Goal: Task Accomplishment & Management: Use online tool/utility

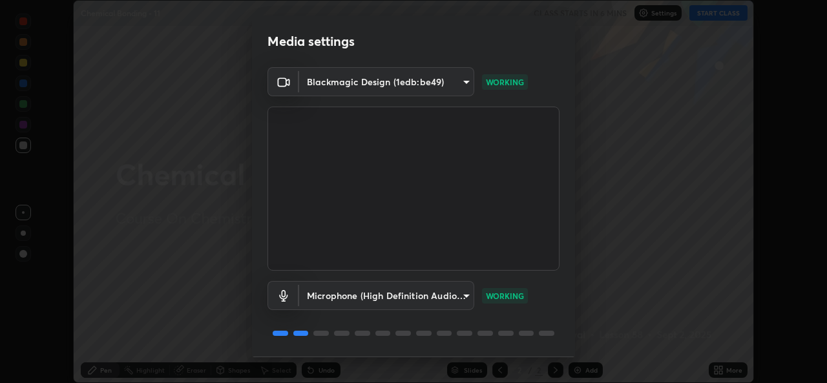
scroll to position [41, 0]
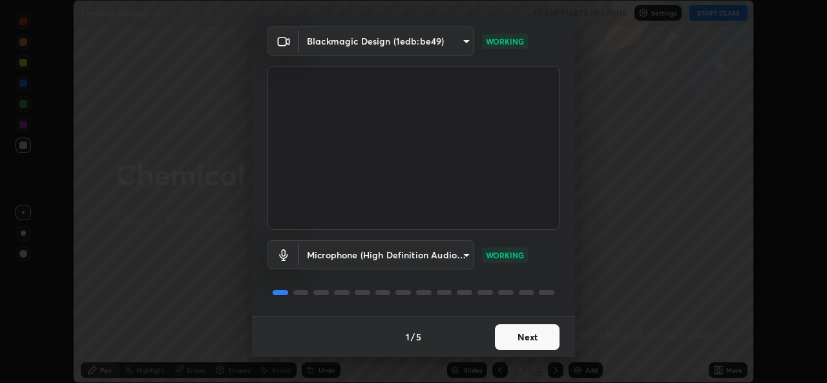
click at [534, 335] on button "Next" at bounding box center [527, 337] width 65 height 26
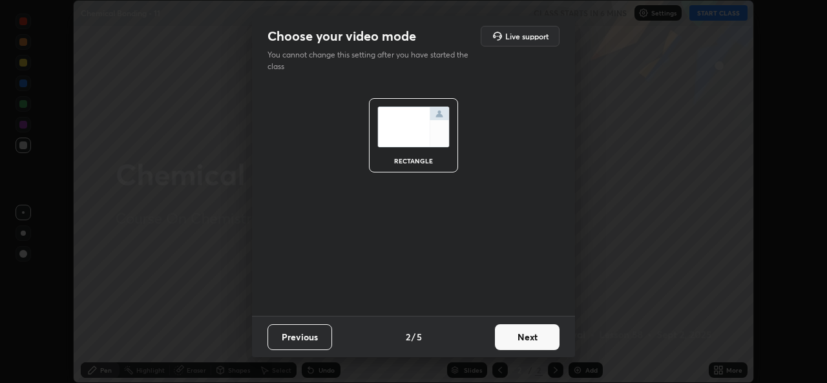
click at [537, 340] on button "Next" at bounding box center [527, 337] width 65 height 26
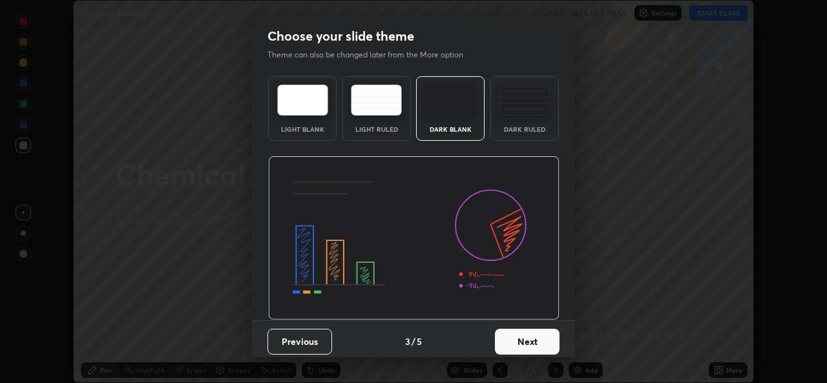
click at [527, 342] on button "Next" at bounding box center [527, 342] width 65 height 26
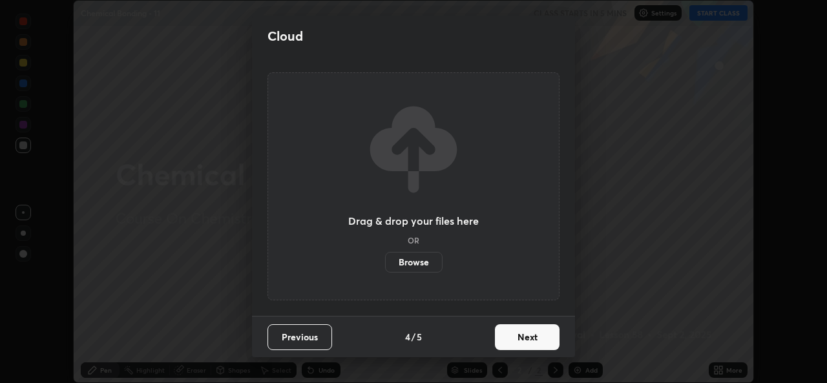
click at [535, 334] on button "Next" at bounding box center [527, 337] width 65 height 26
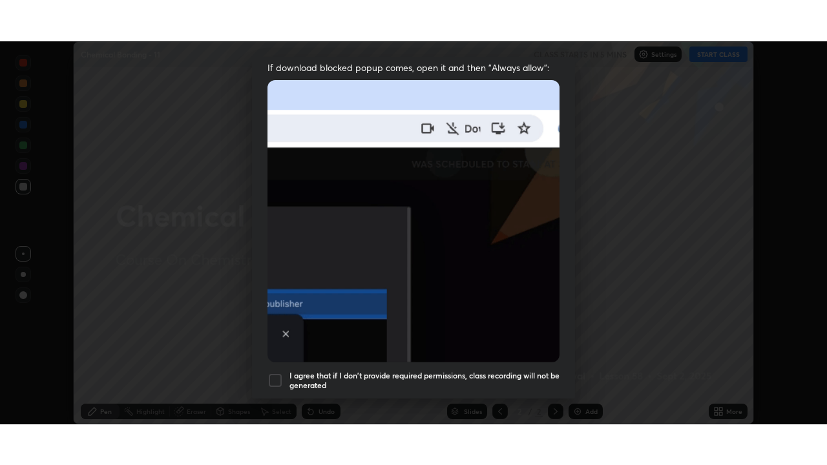
scroll to position [304, 0]
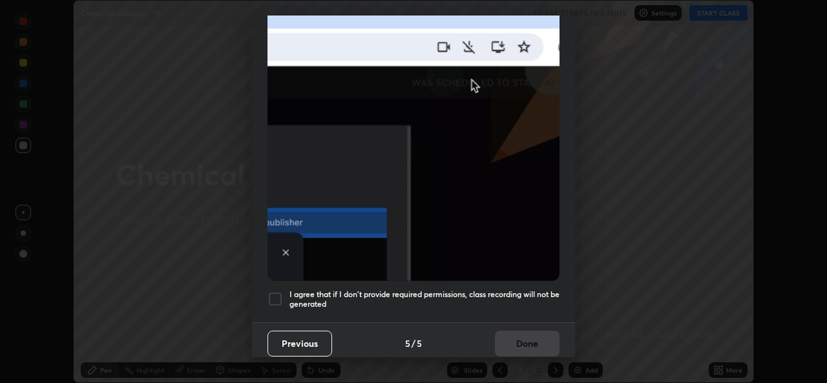
click at [273, 291] on div at bounding box center [275, 299] width 16 height 16
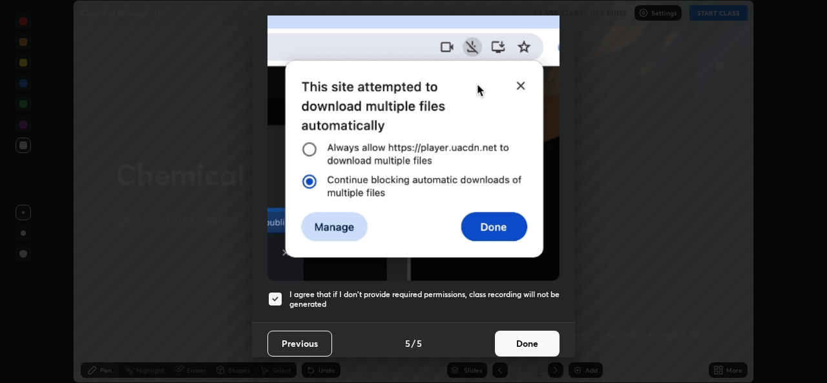
click at [516, 340] on button "Done" at bounding box center [527, 344] width 65 height 26
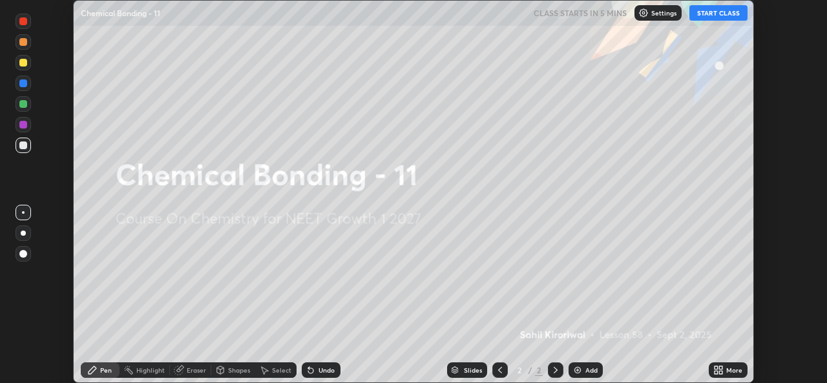
click at [725, 369] on div "More" at bounding box center [728, 370] width 39 height 16
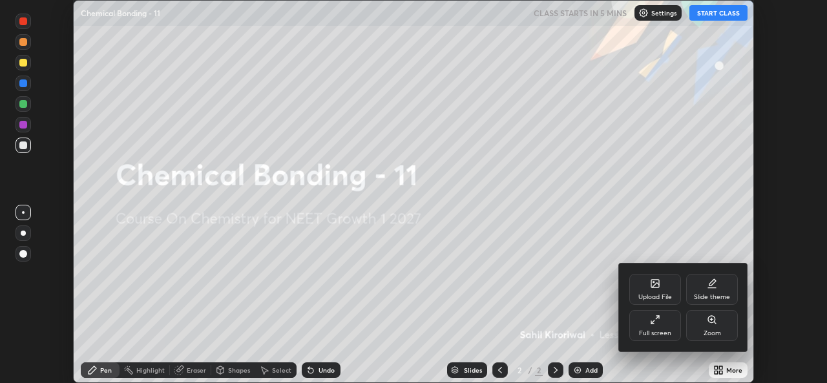
click at [660, 327] on div "Full screen" at bounding box center [655, 325] width 52 height 31
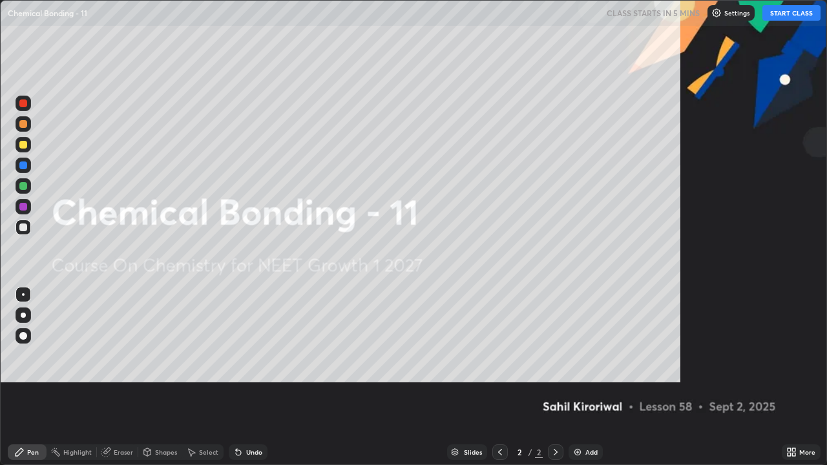
scroll to position [465, 827]
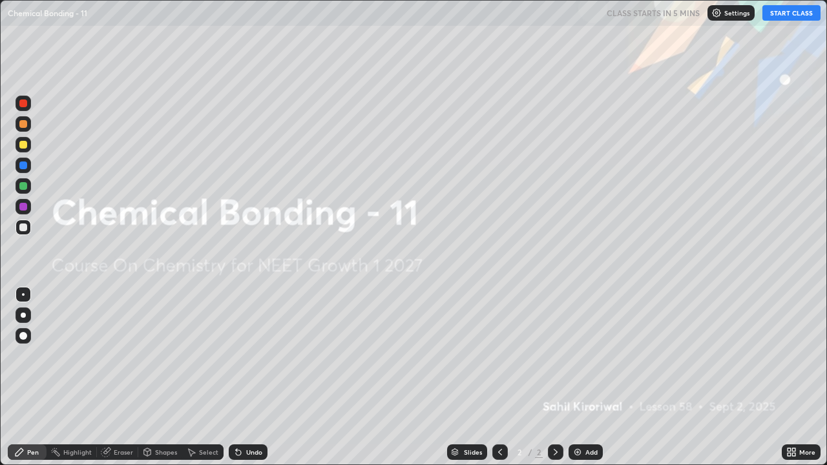
click at [798, 11] on button "START CLASS" at bounding box center [791, 13] width 58 height 16
click at [577, 382] on img at bounding box center [577, 452] width 10 height 10
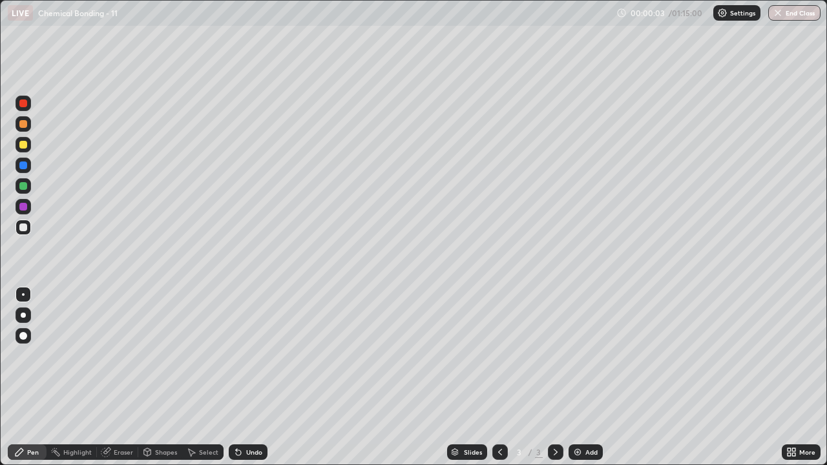
click at [25, 143] on div at bounding box center [23, 145] width 8 height 8
click at [25, 124] on div at bounding box center [23, 124] width 8 height 8
click at [118, 382] on div "Eraser" at bounding box center [123, 452] width 19 height 6
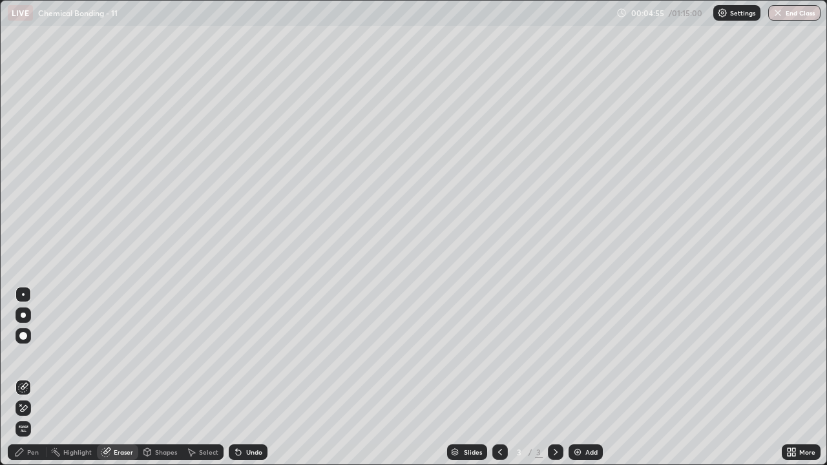
click at [167, 382] on div "Shapes" at bounding box center [166, 452] width 22 height 6
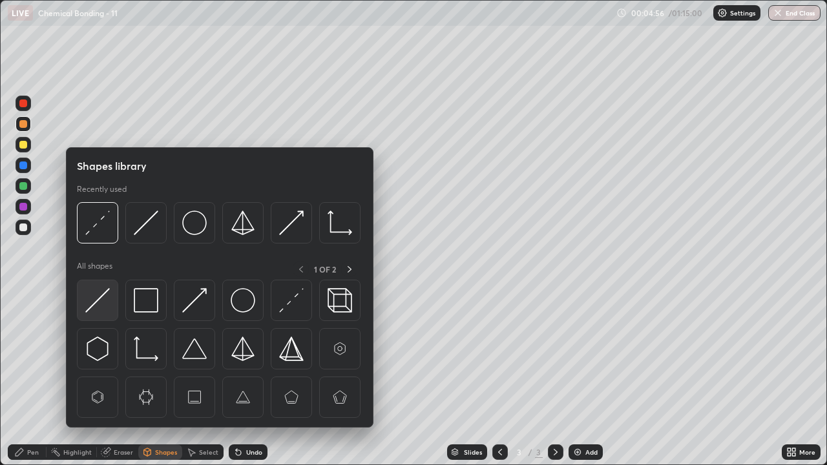
click at [100, 300] on img at bounding box center [97, 300] width 25 height 25
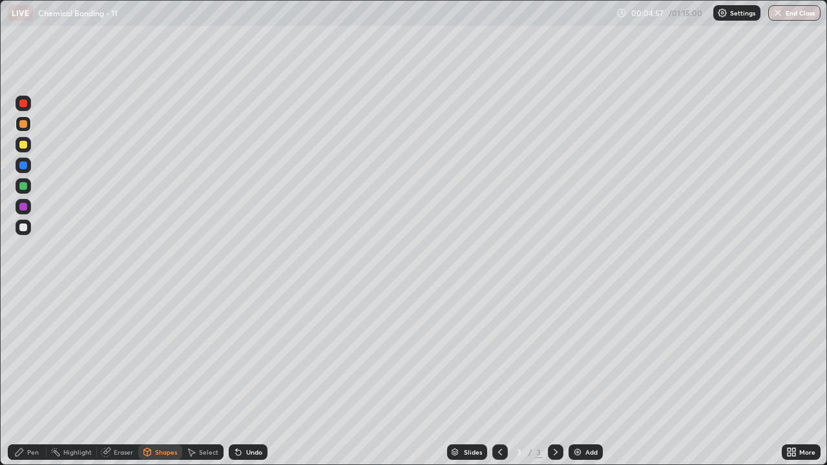
click at [25, 123] on div at bounding box center [23, 124] width 8 height 8
click at [251, 382] on div "Undo" at bounding box center [254, 452] width 16 height 6
click at [239, 382] on icon at bounding box center [238, 452] width 5 height 5
click at [23, 382] on div "Pen" at bounding box center [27, 453] width 39 height 16
click at [24, 145] on div at bounding box center [23, 145] width 8 height 8
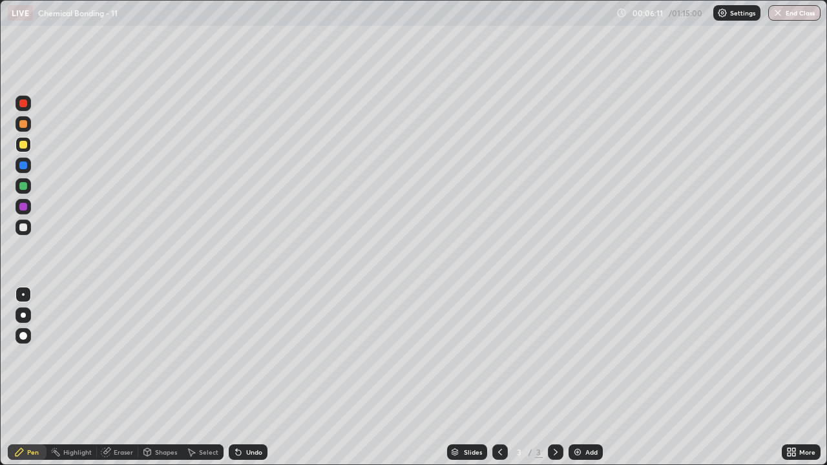
click at [249, 382] on div "Undo" at bounding box center [254, 452] width 16 height 6
click at [250, 382] on div "Undo" at bounding box center [254, 452] width 16 height 6
click at [251, 382] on div "Undo" at bounding box center [248, 453] width 39 height 16
click at [254, 382] on div "Undo" at bounding box center [254, 452] width 16 height 6
click at [556, 382] on icon at bounding box center [556, 452] width 4 height 6
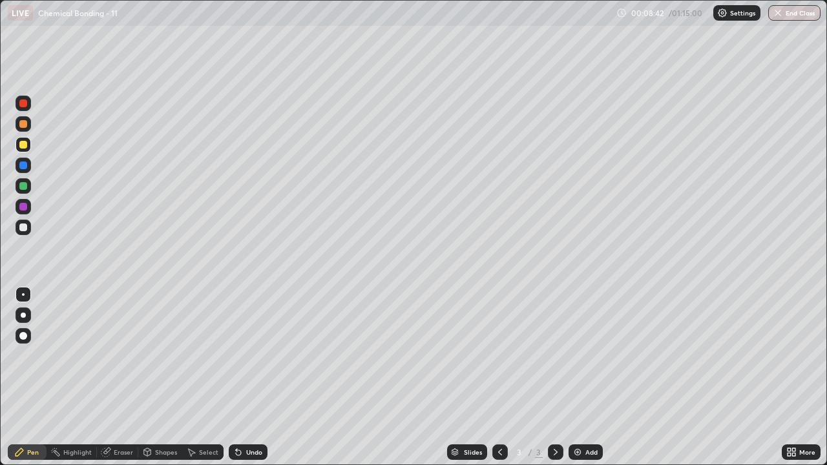
click at [247, 382] on div "Undo" at bounding box center [248, 453] width 39 height 16
click at [253, 382] on div "Undo" at bounding box center [248, 453] width 39 height 16
click at [248, 382] on div "Undo" at bounding box center [248, 453] width 39 height 16
click at [575, 382] on img at bounding box center [577, 452] width 10 height 10
click at [20, 124] on div at bounding box center [23, 124] width 8 height 8
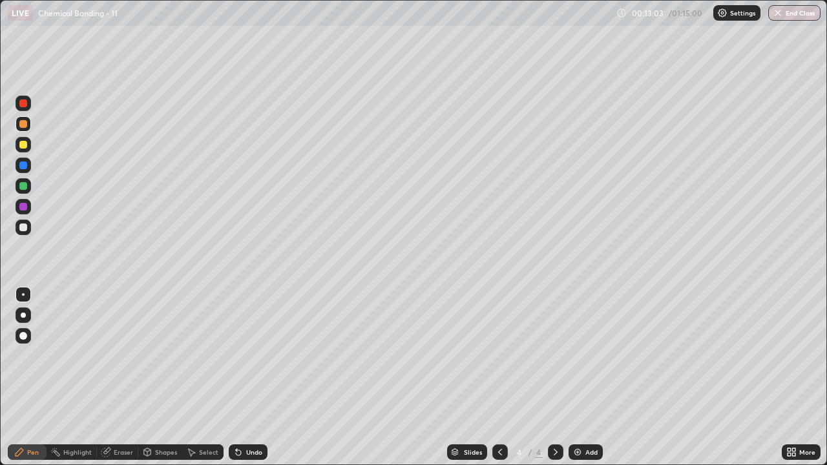
click at [498, 382] on icon at bounding box center [500, 452] width 10 height 10
click at [204, 382] on div "Select" at bounding box center [208, 452] width 19 height 6
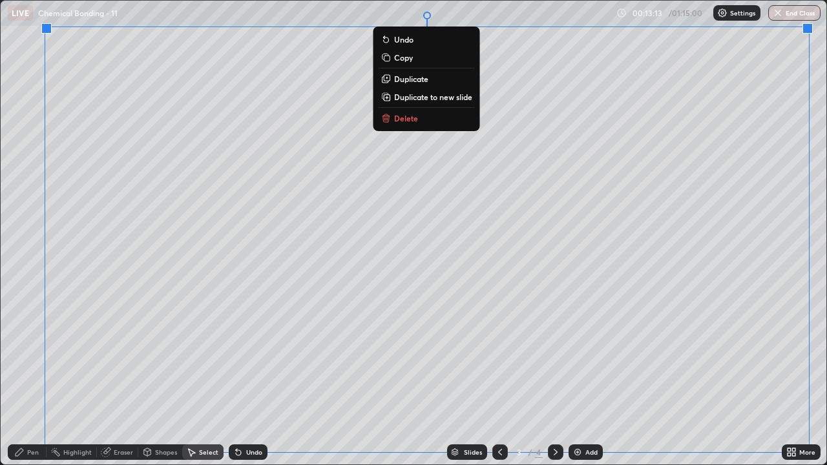
click at [437, 93] on p "Duplicate to new slide" at bounding box center [433, 97] width 78 height 10
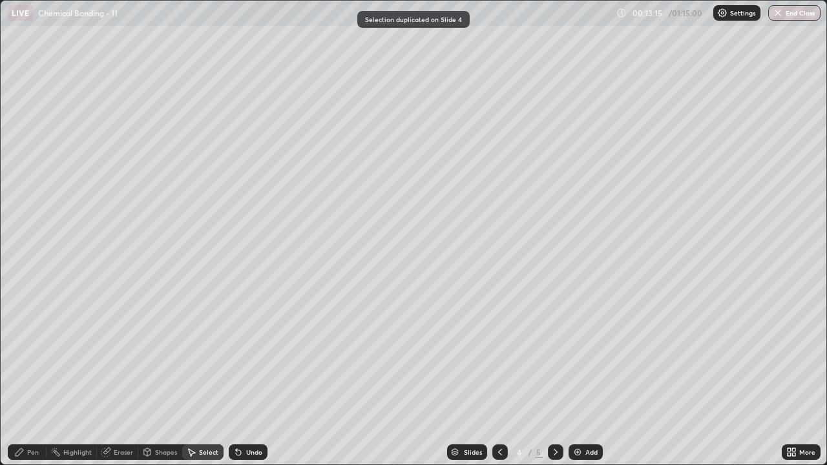
click at [120, 382] on div "Eraser" at bounding box center [123, 452] width 19 height 6
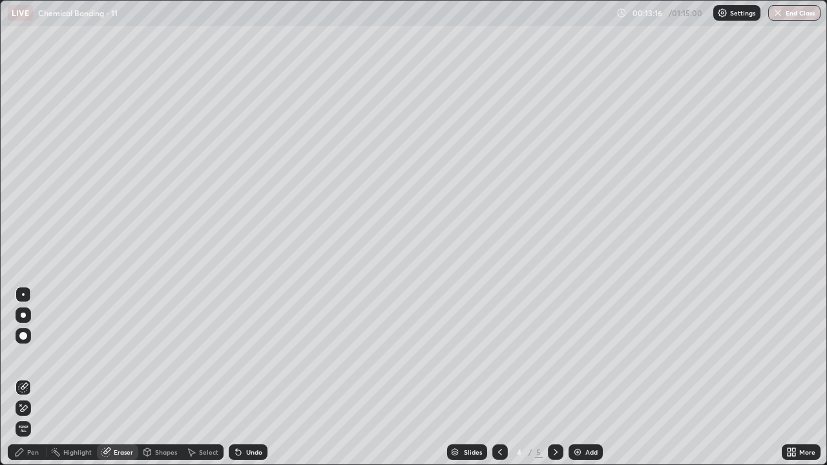
click at [28, 382] on icon at bounding box center [23, 408] width 10 height 11
click at [244, 382] on div "Undo" at bounding box center [248, 453] width 39 height 16
click at [255, 382] on div "Undo" at bounding box center [254, 452] width 16 height 6
click at [23, 382] on icon at bounding box center [19, 452] width 10 height 10
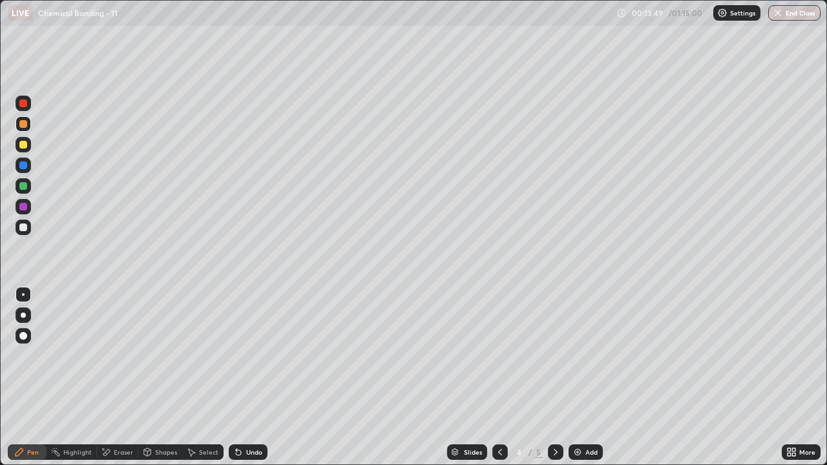
click at [26, 143] on div at bounding box center [23, 145] width 8 height 8
click at [125, 382] on div "Eraser" at bounding box center [123, 452] width 19 height 6
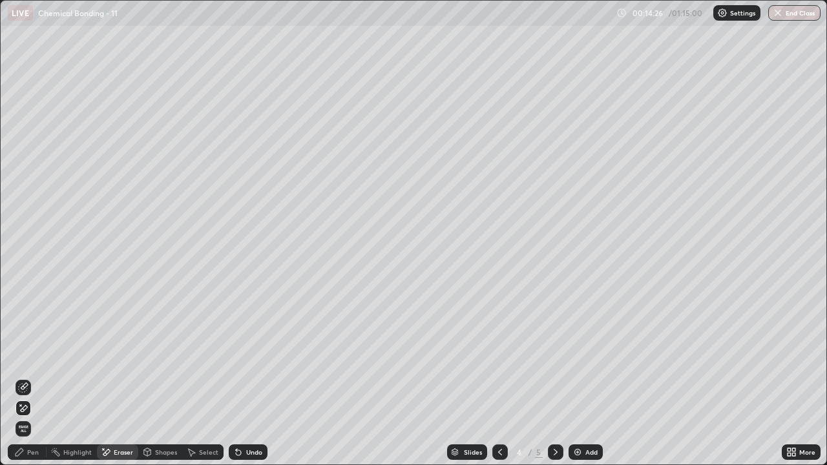
click at [154, 382] on div "Shapes" at bounding box center [160, 453] width 44 height 16
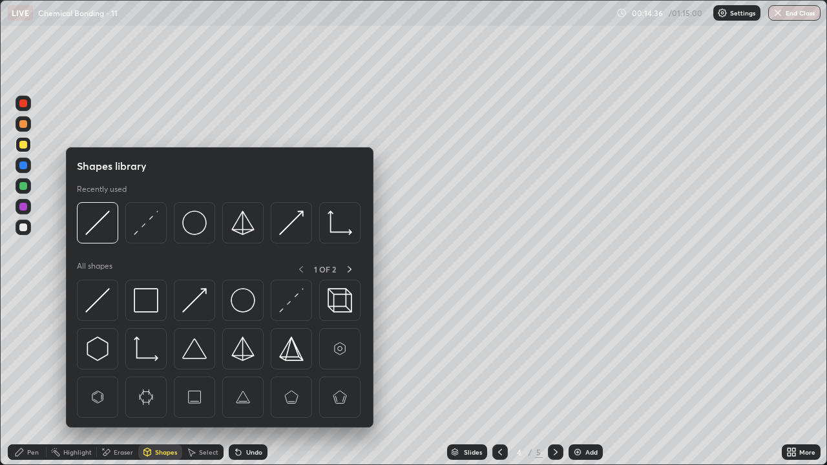
click at [16, 382] on icon at bounding box center [19, 452] width 10 height 10
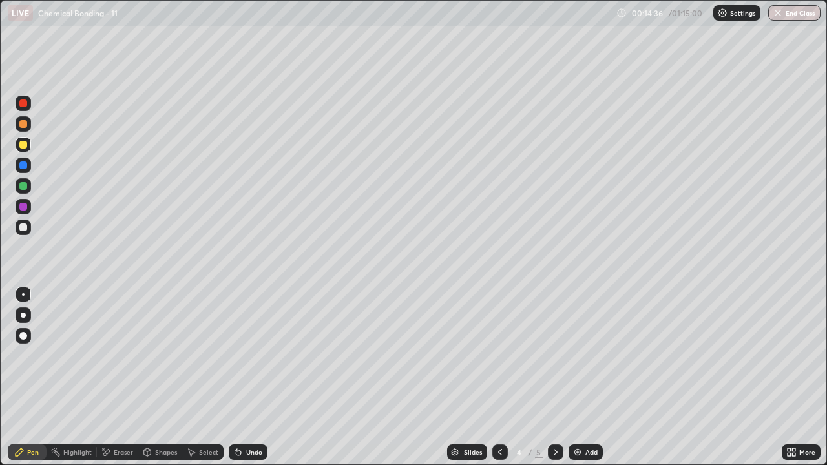
click at [120, 382] on div "Eraser" at bounding box center [123, 452] width 19 height 6
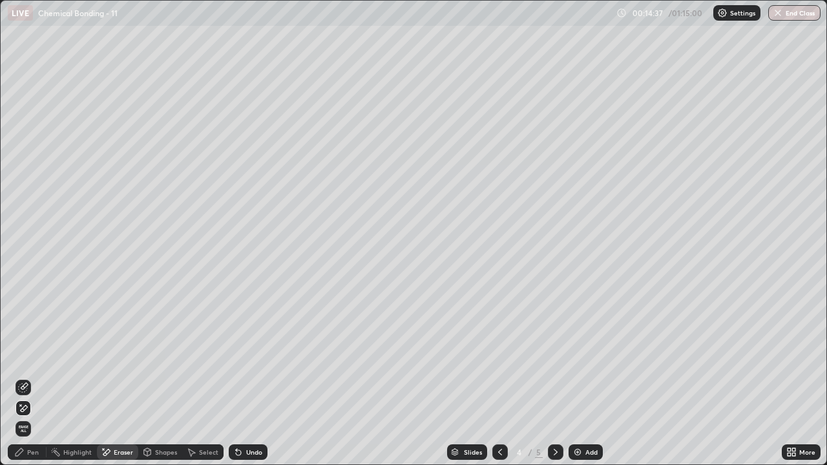
click at [33, 382] on div "Pen" at bounding box center [33, 452] width 12 height 6
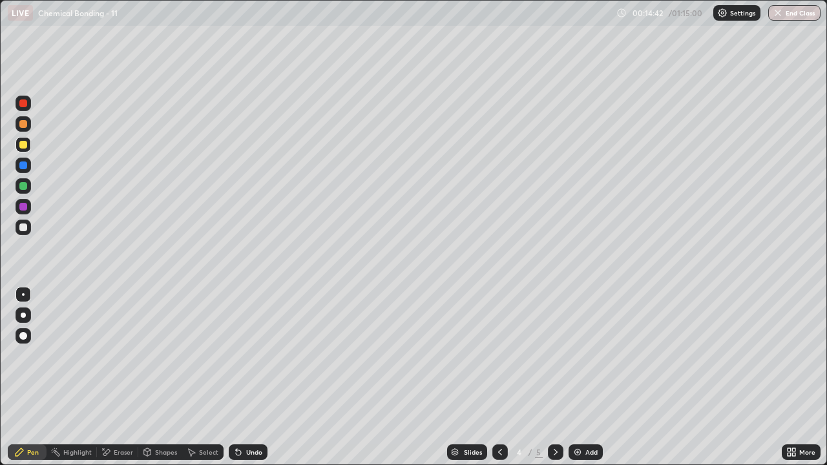
click at [249, 382] on div "Undo" at bounding box center [254, 452] width 16 height 6
click at [260, 382] on div "Undo" at bounding box center [254, 452] width 16 height 6
click at [254, 382] on div "Undo" at bounding box center [254, 452] width 16 height 6
click at [251, 382] on div "Undo" at bounding box center [254, 452] width 16 height 6
click at [253, 382] on div "Undo" at bounding box center [254, 452] width 16 height 6
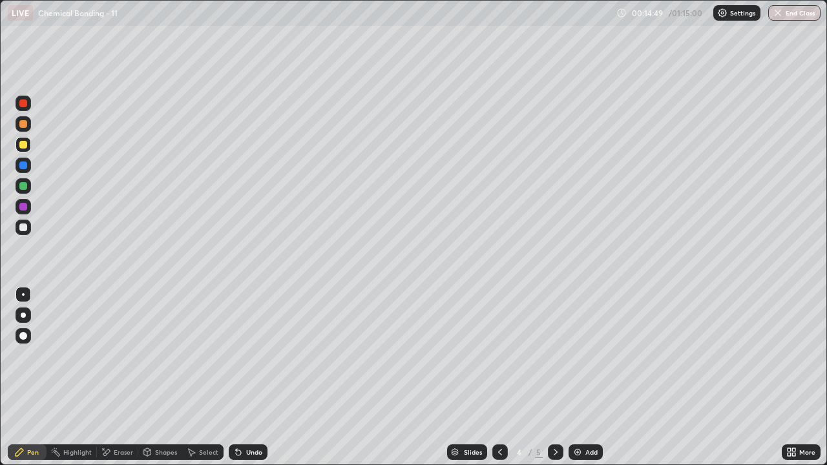
click at [253, 382] on div "Undo" at bounding box center [254, 452] width 16 height 6
click at [246, 382] on div "Undo" at bounding box center [254, 452] width 16 height 6
click at [22, 163] on div at bounding box center [23, 166] width 8 height 8
click at [241, 382] on icon at bounding box center [238, 452] width 10 height 10
click at [257, 382] on div "Undo" at bounding box center [254, 452] width 16 height 6
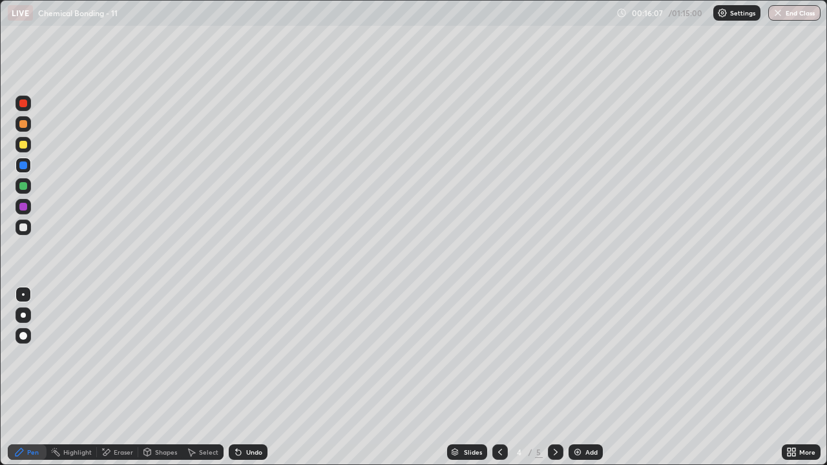
click at [255, 382] on div "Undo" at bounding box center [254, 452] width 16 height 6
click at [258, 382] on div "Undo" at bounding box center [254, 452] width 16 height 6
click at [20, 145] on div at bounding box center [23, 145] width 8 height 8
click at [204, 382] on div "Select" at bounding box center [208, 452] width 19 height 6
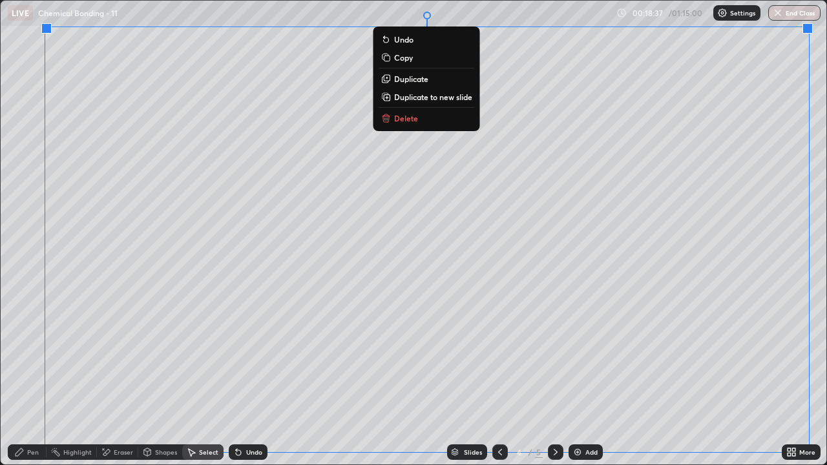
click at [448, 94] on p "Duplicate to new slide" at bounding box center [433, 97] width 78 height 10
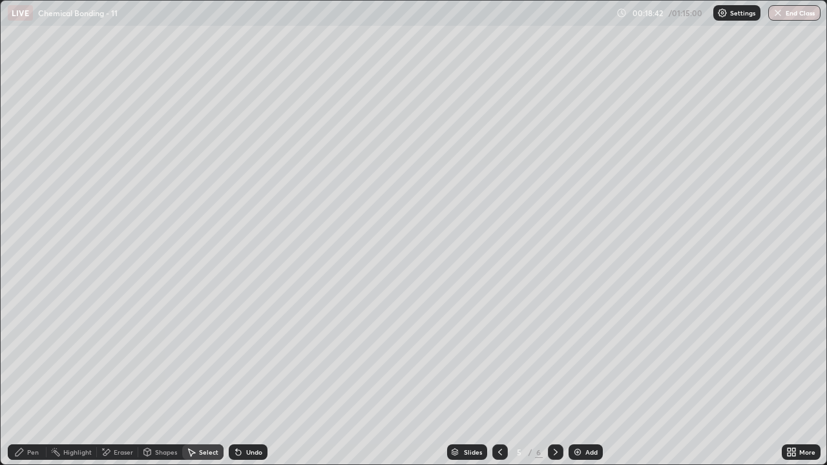
click at [121, 382] on div "Eraser" at bounding box center [123, 452] width 19 height 6
click at [25, 382] on div "Pen" at bounding box center [27, 453] width 39 height 16
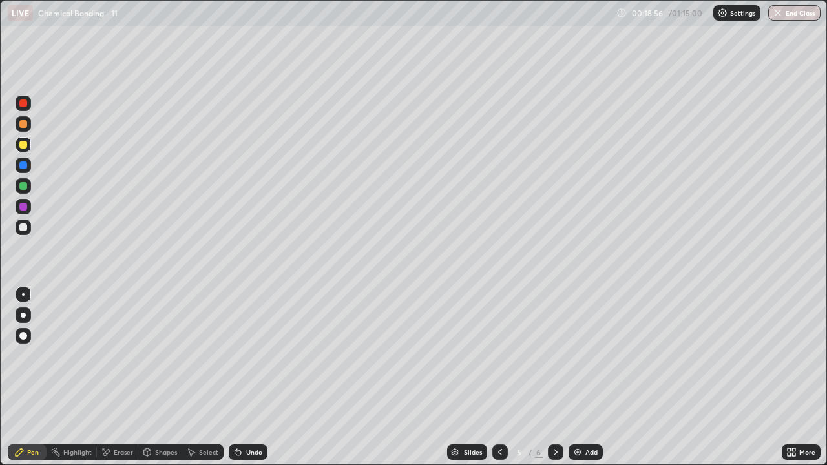
click at [114, 382] on div "Eraser" at bounding box center [123, 452] width 19 height 6
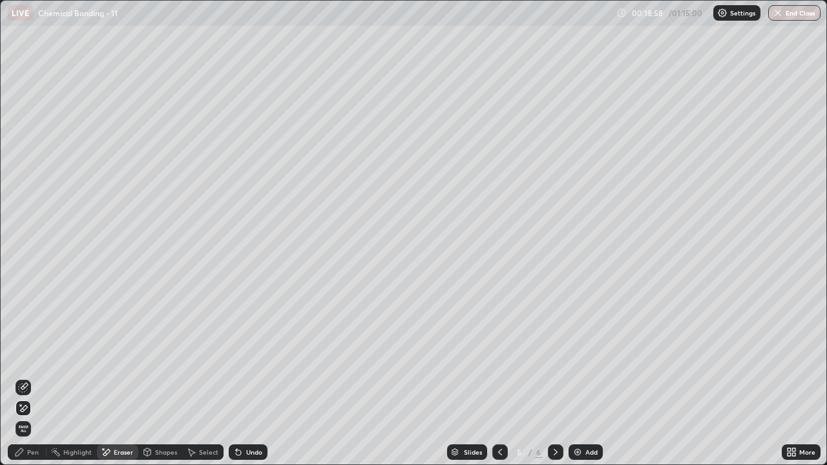
click at [244, 382] on div "Undo" at bounding box center [248, 453] width 39 height 16
click at [21, 382] on icon at bounding box center [19, 452] width 10 height 10
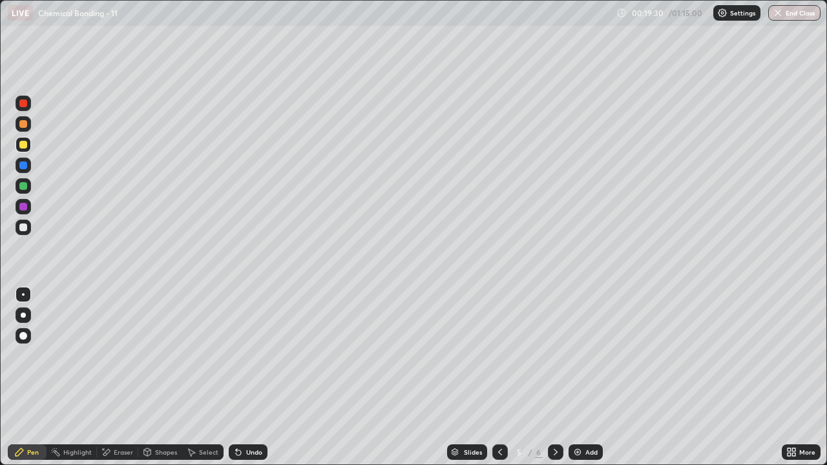
click at [260, 382] on div "Undo" at bounding box center [254, 452] width 16 height 6
click at [257, 382] on div "Undo" at bounding box center [254, 452] width 16 height 6
click at [247, 382] on div "Undo" at bounding box center [248, 453] width 39 height 16
click at [250, 382] on div "Undo" at bounding box center [254, 452] width 16 height 6
click at [245, 382] on div "Undo" at bounding box center [248, 453] width 39 height 16
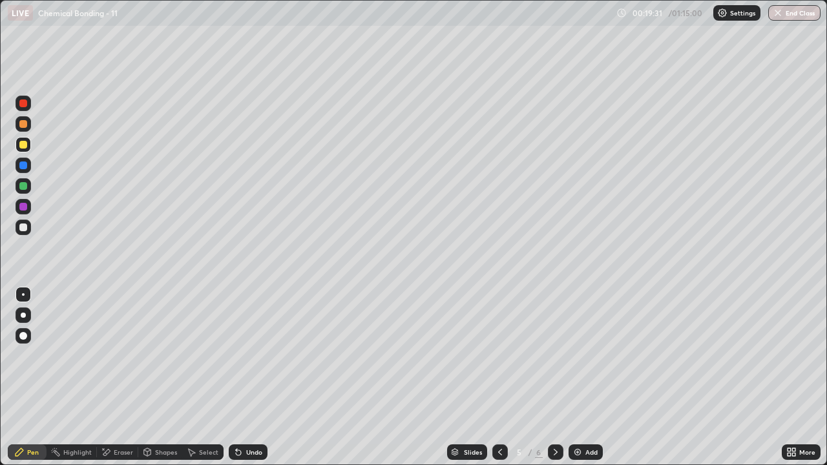
click at [243, 382] on div "Undo" at bounding box center [248, 453] width 39 height 16
click at [246, 382] on div "Undo" at bounding box center [254, 452] width 16 height 6
click at [244, 382] on div "Undo" at bounding box center [248, 453] width 39 height 16
click at [242, 382] on div "Undo" at bounding box center [248, 453] width 39 height 16
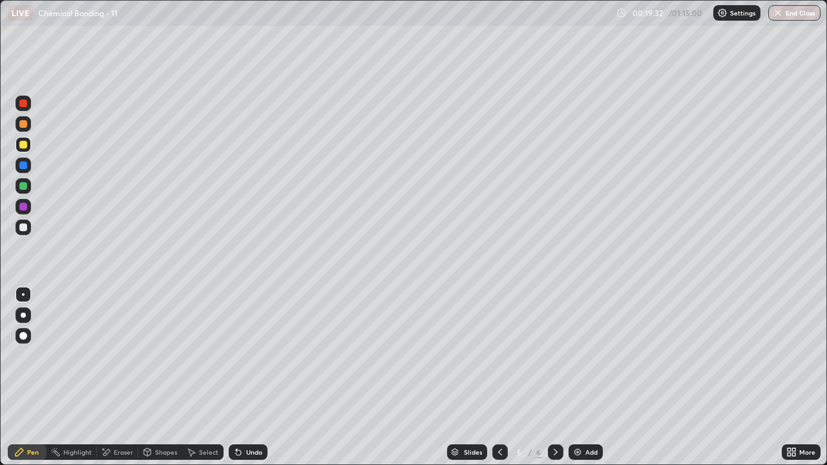
click at [236, 382] on icon at bounding box center [238, 452] width 5 height 5
click at [259, 382] on div "Undo" at bounding box center [254, 452] width 16 height 6
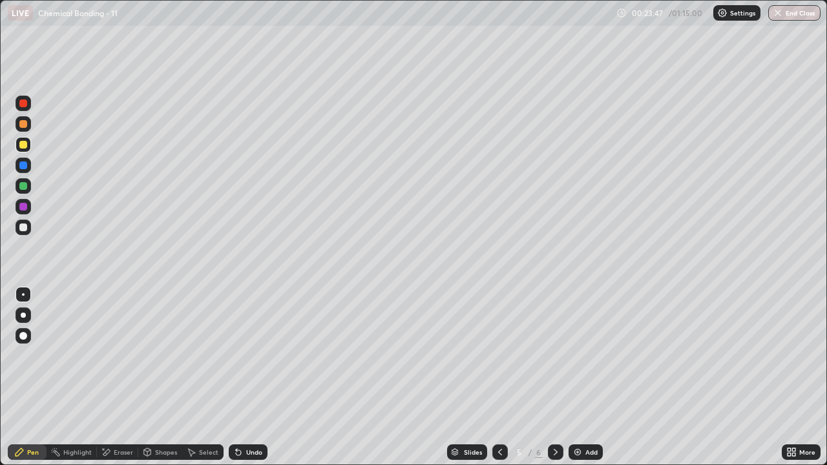
click at [507, 382] on div at bounding box center [500, 453] width 16 height 16
click at [503, 382] on icon at bounding box center [500, 452] width 10 height 10
click at [557, 382] on icon at bounding box center [555, 452] width 10 height 10
click at [556, 382] on icon at bounding box center [556, 452] width 4 height 6
click at [553, 382] on icon at bounding box center [555, 452] width 10 height 10
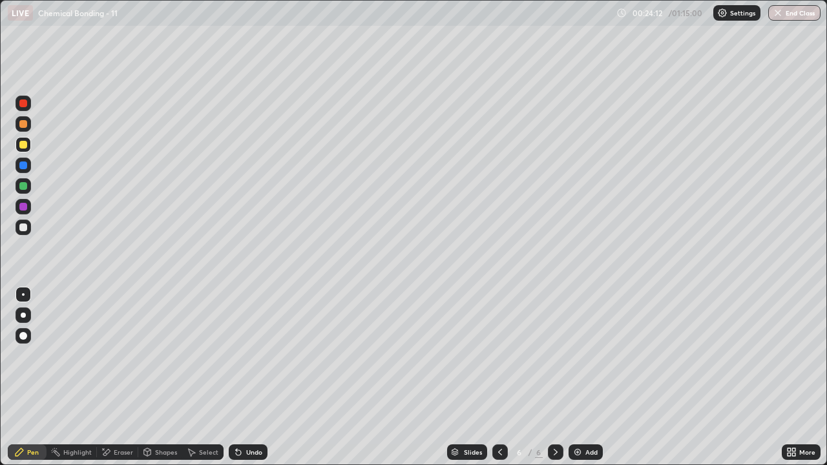
click at [492, 382] on div at bounding box center [500, 453] width 16 height 16
click at [554, 382] on icon at bounding box center [556, 452] width 4 height 6
click at [254, 382] on div "Undo" at bounding box center [254, 452] width 16 height 6
click at [251, 382] on div "Undo" at bounding box center [248, 453] width 39 height 16
click at [249, 382] on div "Undo" at bounding box center [248, 453] width 39 height 16
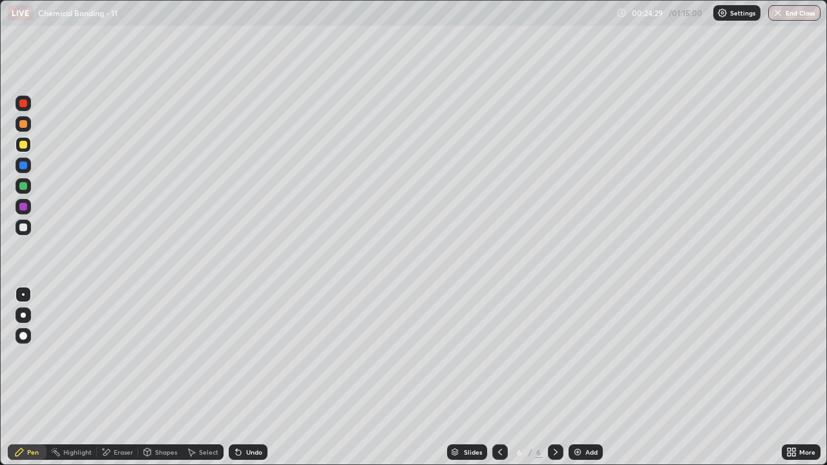
click at [242, 382] on icon at bounding box center [238, 452] width 10 height 10
click at [79, 382] on div "Highlight" at bounding box center [77, 452] width 28 height 6
click at [109, 382] on icon at bounding box center [106, 452] width 10 height 11
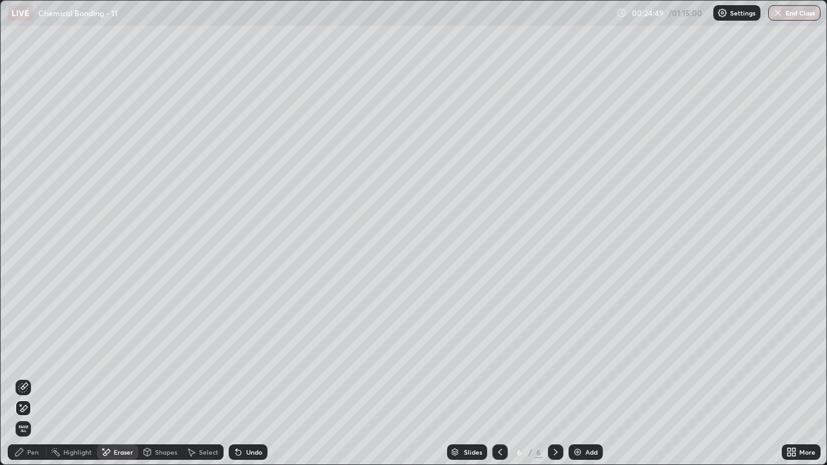
click at [21, 382] on icon at bounding box center [19, 452] width 10 height 10
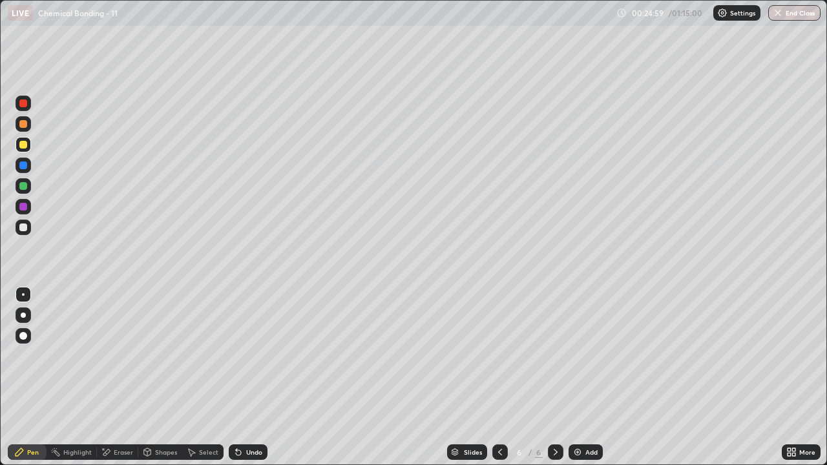
click at [246, 382] on div "Undo" at bounding box center [254, 452] width 16 height 6
click at [583, 382] on div "Add" at bounding box center [586, 453] width 34 height 16
click at [252, 382] on div "Undo" at bounding box center [248, 453] width 39 height 16
click at [247, 382] on div "Undo" at bounding box center [254, 452] width 16 height 6
click at [249, 382] on div "Undo" at bounding box center [254, 452] width 16 height 6
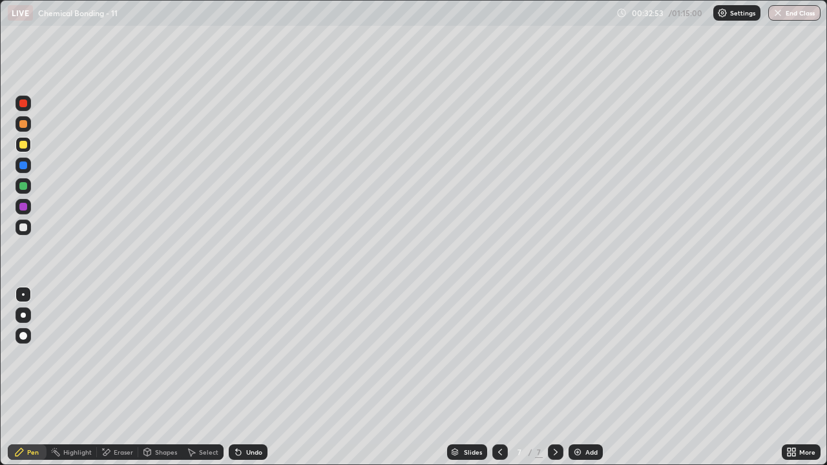
click at [251, 382] on div "Undo" at bounding box center [254, 452] width 16 height 6
click at [250, 382] on div "Undo" at bounding box center [254, 452] width 16 height 6
click at [246, 382] on div "Undo" at bounding box center [254, 452] width 16 height 6
click at [249, 382] on div "Undo" at bounding box center [254, 452] width 16 height 6
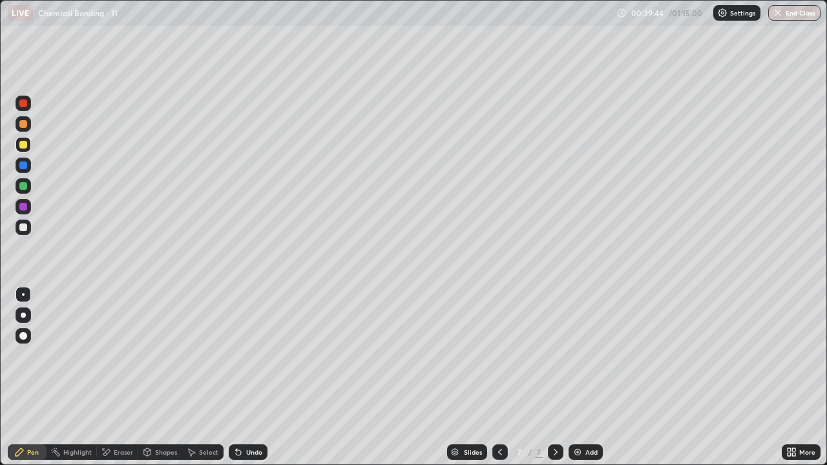
click at [580, 382] on img at bounding box center [577, 452] width 10 height 10
click at [252, 382] on div "Undo" at bounding box center [254, 452] width 16 height 6
click at [255, 382] on div "Undo" at bounding box center [254, 452] width 16 height 6
click at [25, 225] on div at bounding box center [23, 228] width 8 height 8
click at [236, 382] on icon at bounding box center [236, 449] width 1 height 1
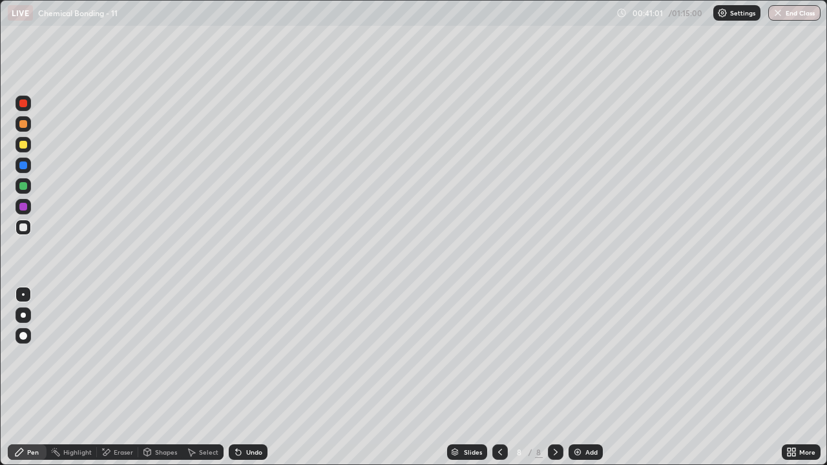
click at [249, 382] on div "Undo" at bounding box center [254, 452] width 16 height 6
click at [581, 382] on img at bounding box center [577, 452] width 10 height 10
click at [114, 382] on div "Eraser" at bounding box center [117, 453] width 41 height 16
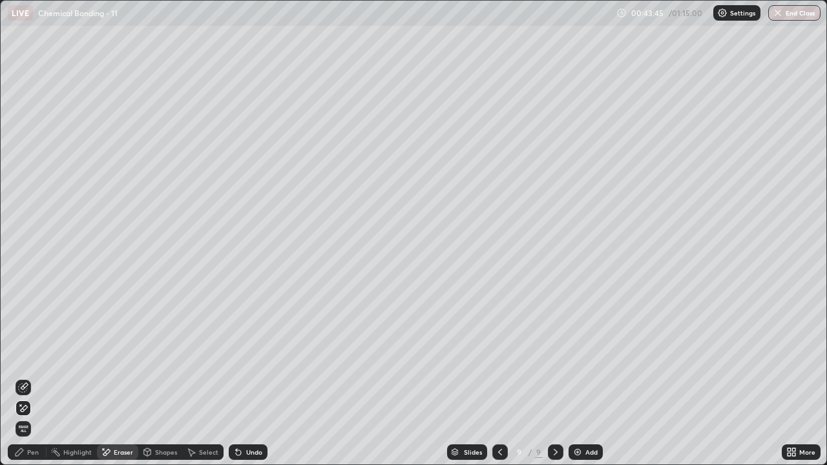
click at [21, 382] on div "Pen" at bounding box center [27, 453] width 39 height 16
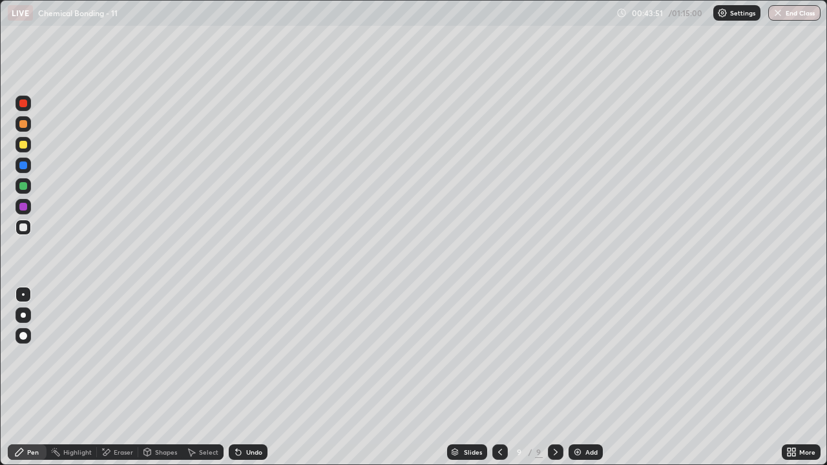
click at [23, 295] on div at bounding box center [23, 294] width 3 height 3
click at [30, 231] on div at bounding box center [24, 228] width 16 height 16
click at [244, 382] on div "Undo" at bounding box center [248, 453] width 39 height 16
click at [25, 147] on div at bounding box center [23, 145] width 8 height 8
click at [503, 382] on div at bounding box center [500, 452] width 16 height 26
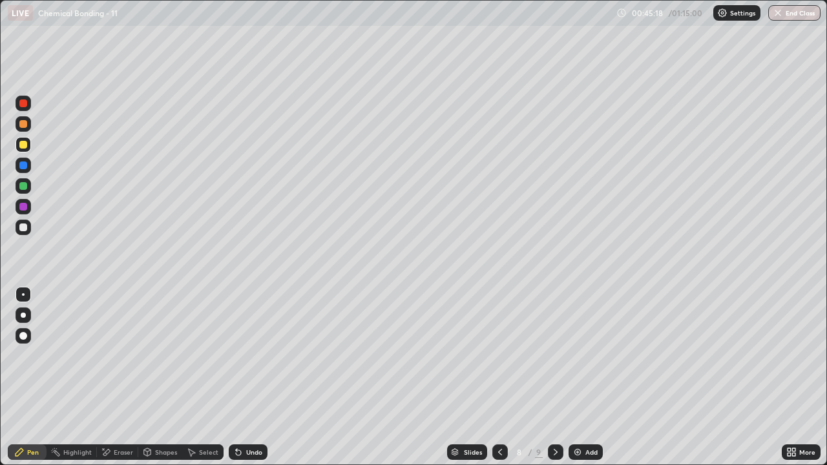
click at [554, 382] on icon at bounding box center [555, 452] width 10 height 10
click at [579, 382] on img at bounding box center [577, 452] width 10 height 10
click at [22, 123] on div at bounding box center [23, 124] width 8 height 8
click at [242, 382] on div "Undo" at bounding box center [248, 453] width 39 height 16
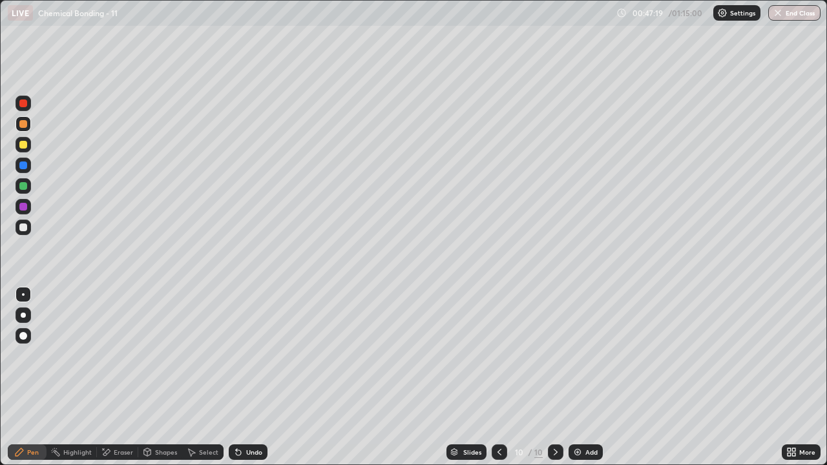
click at [242, 382] on div "Undo" at bounding box center [248, 453] width 39 height 16
click at [246, 382] on div "Undo" at bounding box center [254, 452] width 16 height 6
click at [244, 382] on div "Undo" at bounding box center [248, 453] width 39 height 16
click at [246, 382] on div "Undo" at bounding box center [254, 452] width 16 height 6
click at [244, 382] on div "Undo" at bounding box center [248, 453] width 39 height 16
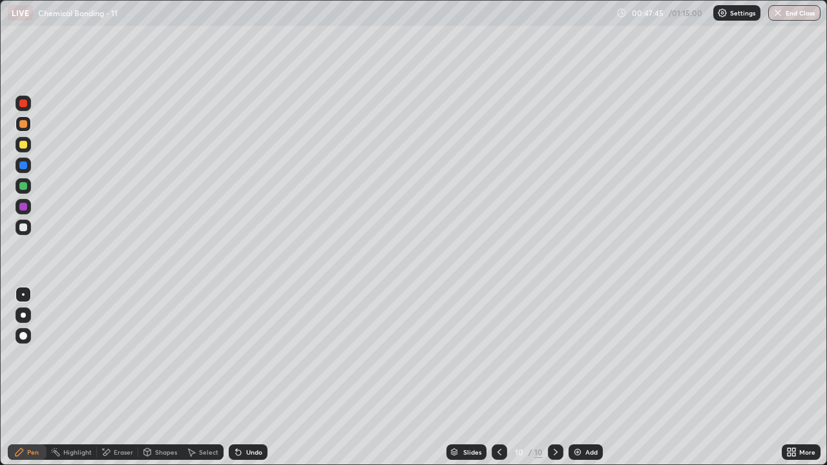
click at [251, 382] on div "Undo" at bounding box center [248, 453] width 39 height 16
click at [242, 382] on div "Undo" at bounding box center [248, 453] width 39 height 16
click at [247, 382] on div "Undo" at bounding box center [254, 452] width 16 height 6
click at [590, 382] on div "Add" at bounding box center [591, 452] width 12 height 6
click at [253, 382] on div "Undo" at bounding box center [254, 452] width 16 height 6
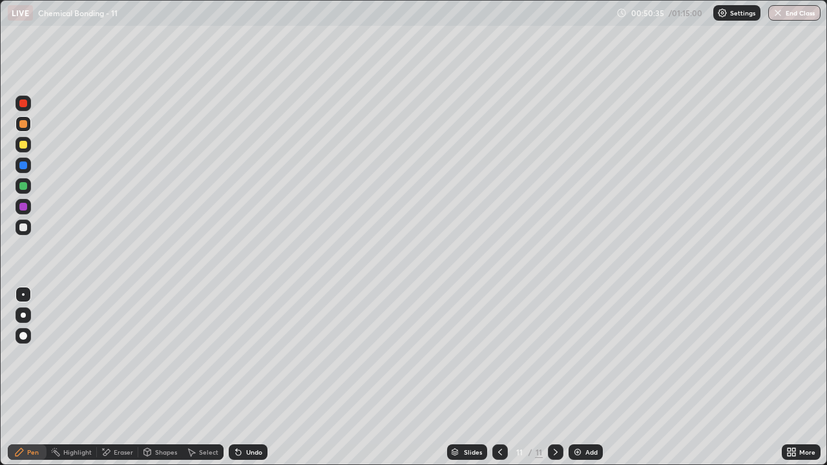
click at [251, 382] on div "Undo" at bounding box center [254, 452] width 16 height 6
click at [249, 382] on div "Undo" at bounding box center [254, 452] width 16 height 6
click at [23, 145] on div at bounding box center [23, 145] width 8 height 8
click at [246, 382] on div "Undo" at bounding box center [248, 453] width 39 height 16
click at [155, 382] on div "Shapes" at bounding box center [166, 452] width 22 height 6
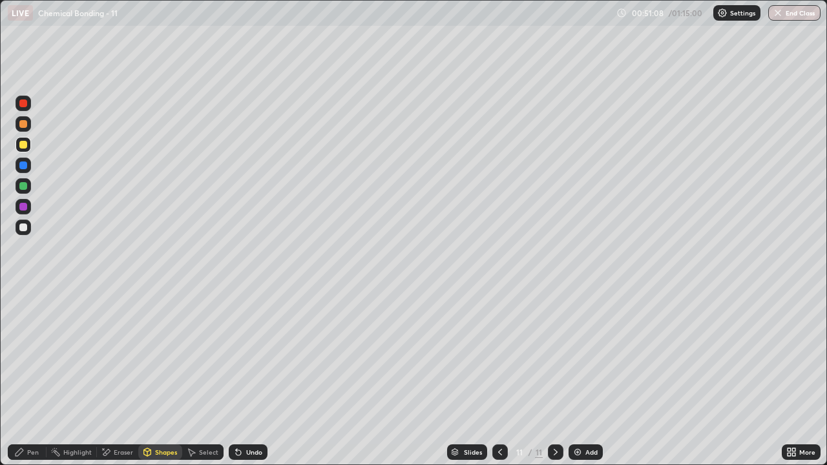
click at [122, 382] on div "Eraser" at bounding box center [123, 452] width 19 height 6
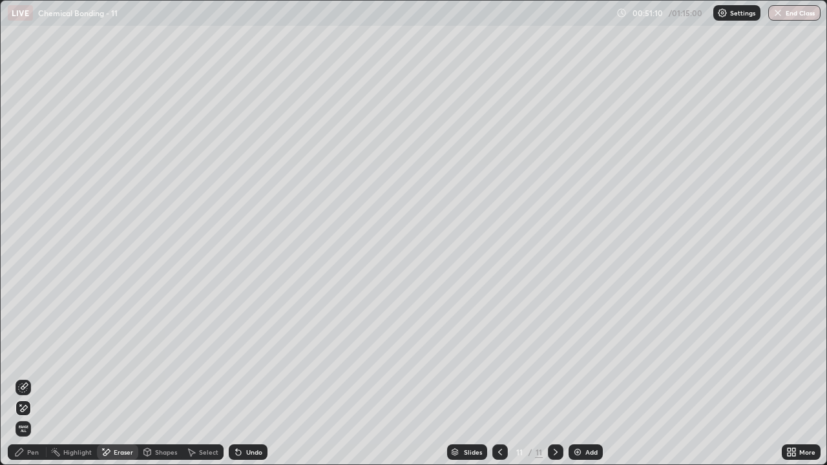
click at [34, 382] on div "Pen" at bounding box center [27, 453] width 39 height 16
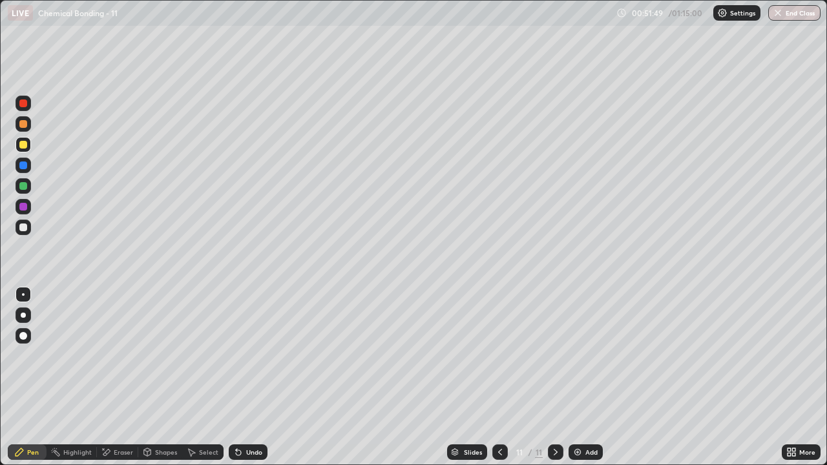
click at [250, 382] on div "Undo" at bounding box center [254, 452] width 16 height 6
click at [21, 225] on div at bounding box center [23, 228] width 8 height 8
click at [578, 382] on img at bounding box center [577, 452] width 10 height 10
click at [250, 382] on div "Undo" at bounding box center [254, 452] width 16 height 6
click at [21, 125] on div at bounding box center [23, 124] width 8 height 8
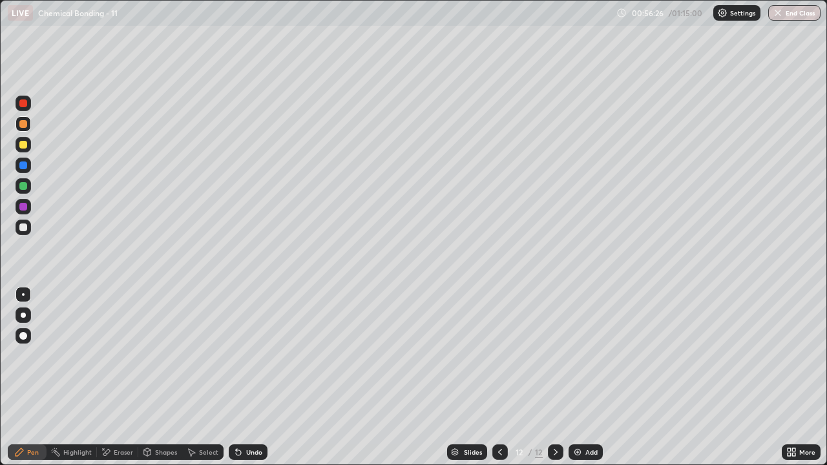
click at [23, 227] on div at bounding box center [23, 228] width 8 height 8
click at [25, 120] on div at bounding box center [23, 124] width 8 height 8
click at [25, 184] on div at bounding box center [23, 186] width 8 height 8
click at [248, 382] on div "Undo" at bounding box center [254, 452] width 16 height 6
click at [252, 382] on div "Undo" at bounding box center [254, 452] width 16 height 6
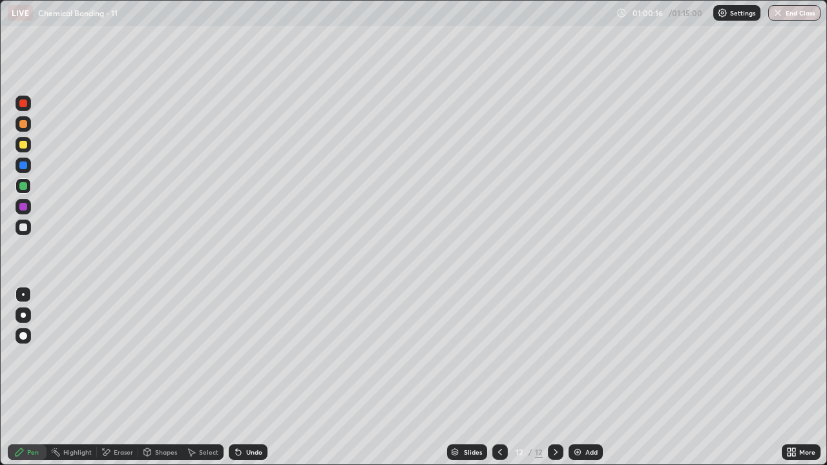
click at [243, 382] on div "Undo" at bounding box center [248, 453] width 39 height 16
click at [586, 382] on div "Add" at bounding box center [591, 452] width 12 height 6
click at [19, 221] on div at bounding box center [24, 228] width 16 height 16
click at [249, 382] on div "Undo" at bounding box center [248, 453] width 39 height 16
click at [28, 126] on div at bounding box center [24, 124] width 16 height 16
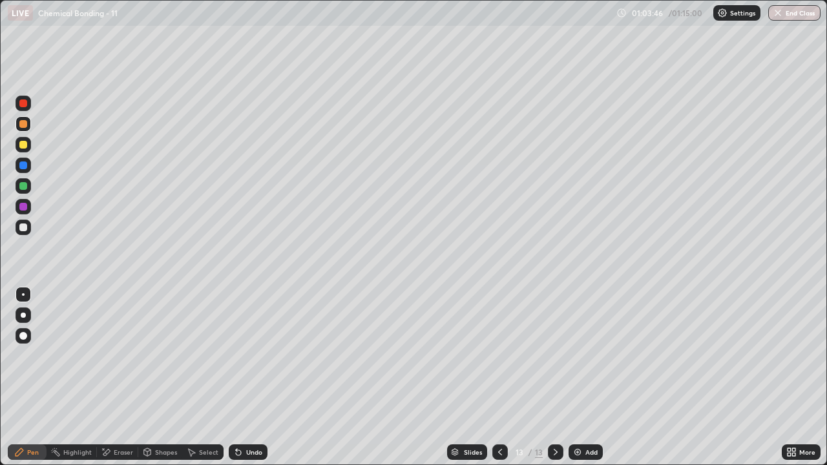
click at [246, 382] on div "Undo" at bounding box center [254, 452] width 16 height 6
click at [244, 382] on div "Undo" at bounding box center [248, 453] width 39 height 16
click at [24, 143] on div at bounding box center [23, 145] width 8 height 8
click at [499, 382] on icon at bounding box center [500, 452] width 10 height 10
click at [554, 382] on div at bounding box center [556, 453] width 16 height 16
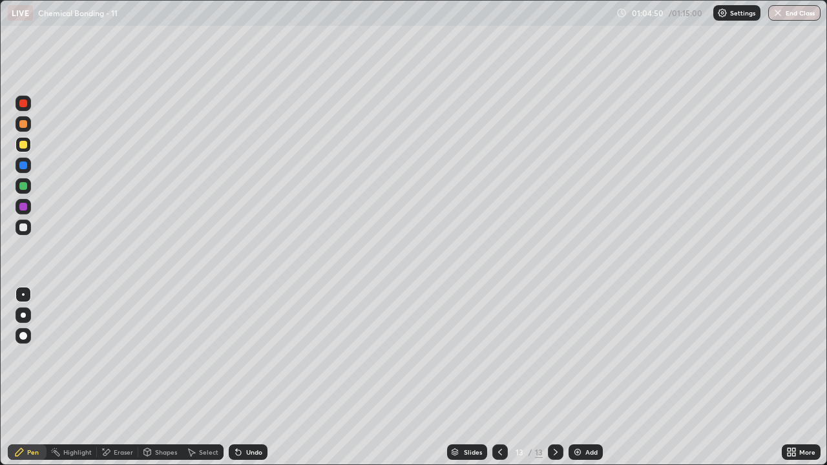
click at [19, 181] on div at bounding box center [24, 186] width 16 height 16
click at [246, 382] on div "Undo" at bounding box center [254, 452] width 16 height 6
click at [247, 382] on div "Undo" at bounding box center [254, 452] width 16 height 6
click at [257, 382] on div "Undo" at bounding box center [254, 452] width 16 height 6
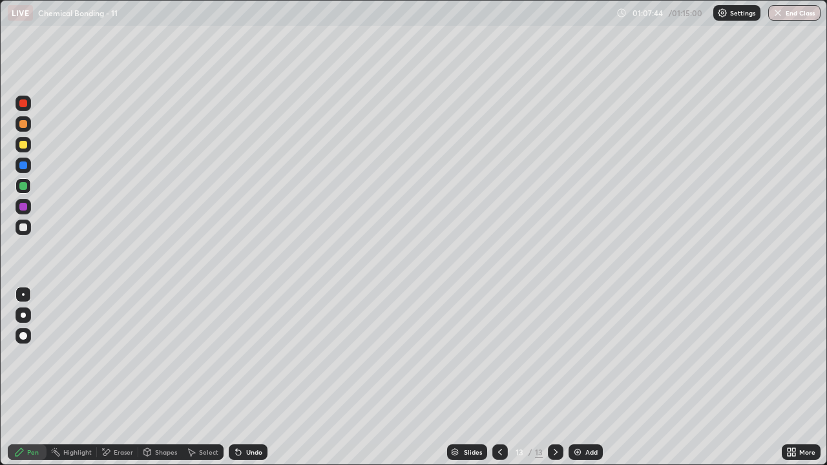
click at [499, 382] on icon at bounding box center [500, 452] width 4 height 6
click at [548, 382] on div at bounding box center [556, 452] width 16 height 26
click at [581, 382] on img at bounding box center [577, 452] width 10 height 10
click at [236, 382] on icon at bounding box center [236, 449] width 1 height 1
click at [22, 185] on div at bounding box center [23, 186] width 8 height 8
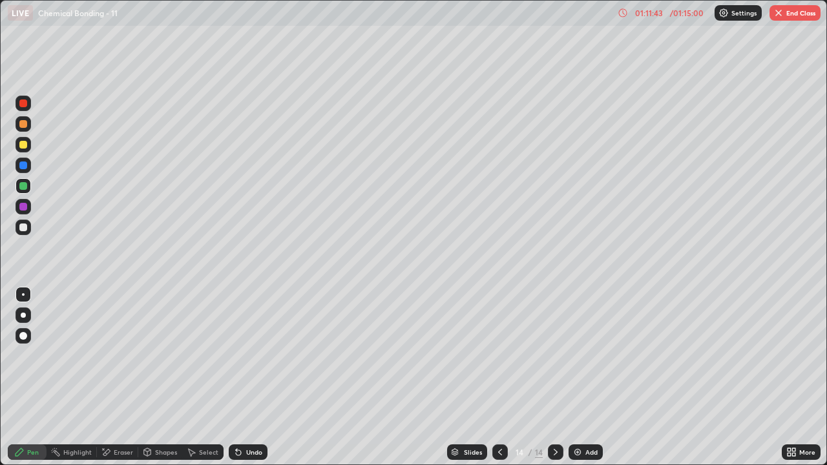
click at [24, 224] on div at bounding box center [23, 228] width 8 height 8
click at [241, 382] on icon at bounding box center [238, 452] width 10 height 10
click at [236, 382] on icon at bounding box center [238, 452] width 5 height 5
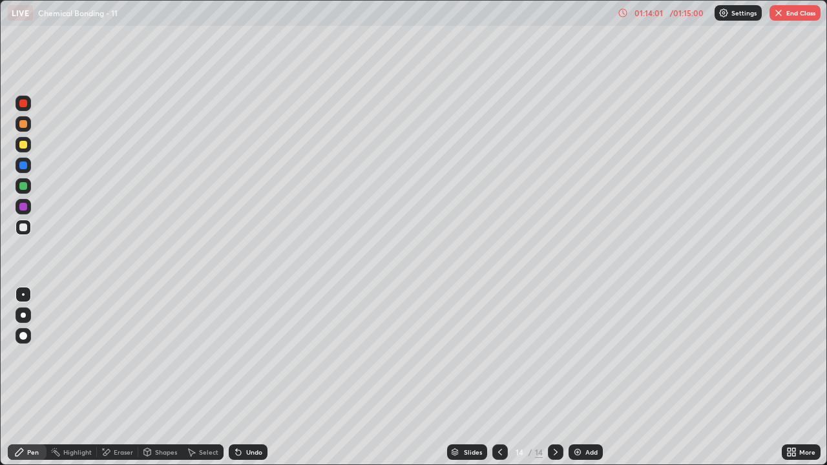
click at [238, 382] on div "Undo" at bounding box center [248, 453] width 39 height 16
click at [23, 224] on div at bounding box center [23, 228] width 8 height 8
click at [244, 382] on div "Undo" at bounding box center [248, 453] width 39 height 16
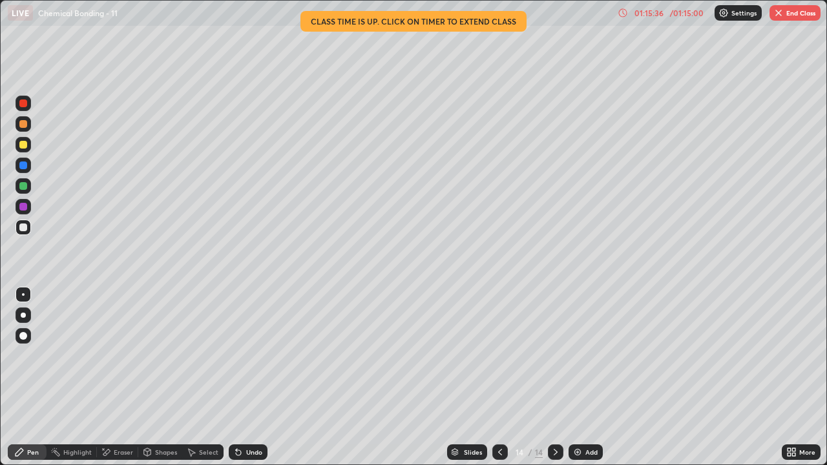
click at [499, 382] on icon at bounding box center [500, 452] width 10 height 10
click at [553, 382] on icon at bounding box center [555, 452] width 10 height 10
click at [556, 382] on icon at bounding box center [555, 452] width 10 height 10
click at [492, 382] on div at bounding box center [500, 453] width 16 height 16
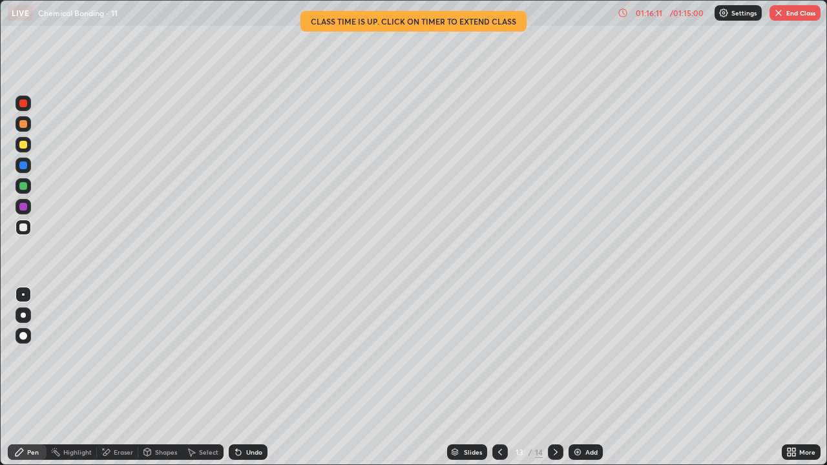
click at [497, 382] on icon at bounding box center [500, 452] width 10 height 10
click at [554, 382] on icon at bounding box center [555, 452] width 10 height 10
click at [807, 16] on button "End Class" at bounding box center [795, 13] width 51 height 16
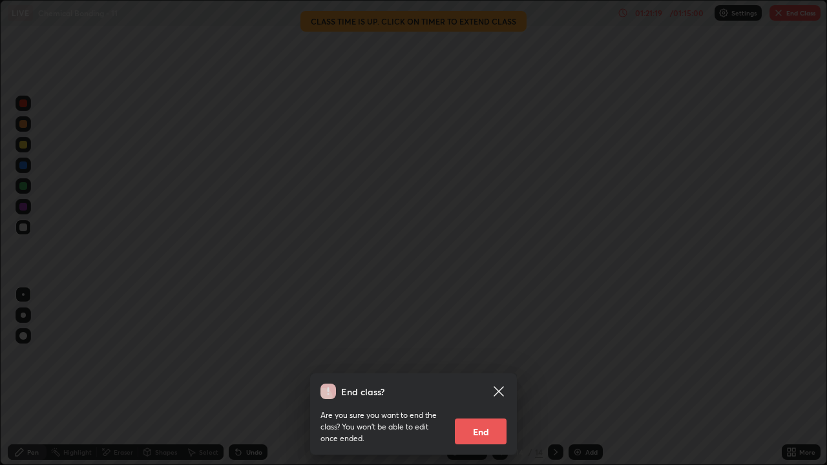
click at [490, 382] on button "End" at bounding box center [481, 432] width 52 height 26
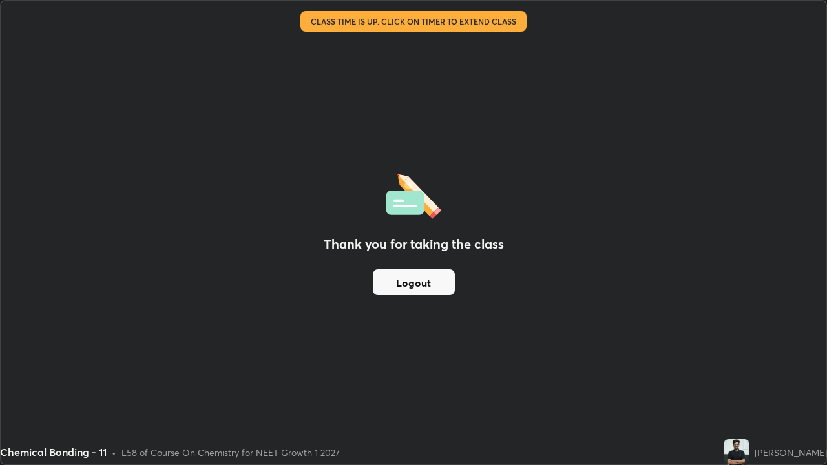
click at [416, 291] on button "Logout" at bounding box center [414, 282] width 82 height 26
